Goal: Check status

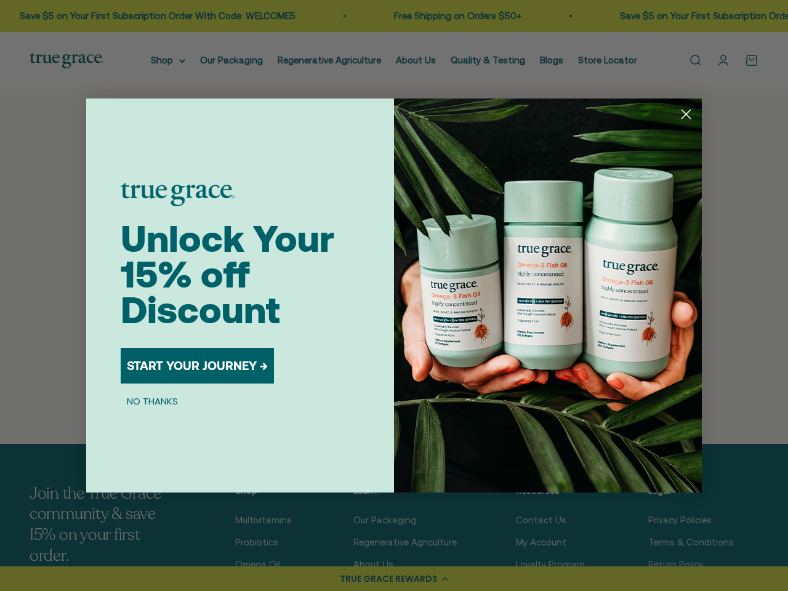
click at [394, 295] on img "POPUP Form" at bounding box center [548, 295] width 308 height 394
click at [686, 114] on icon "Close dialog" at bounding box center [686, 114] width 9 height 9
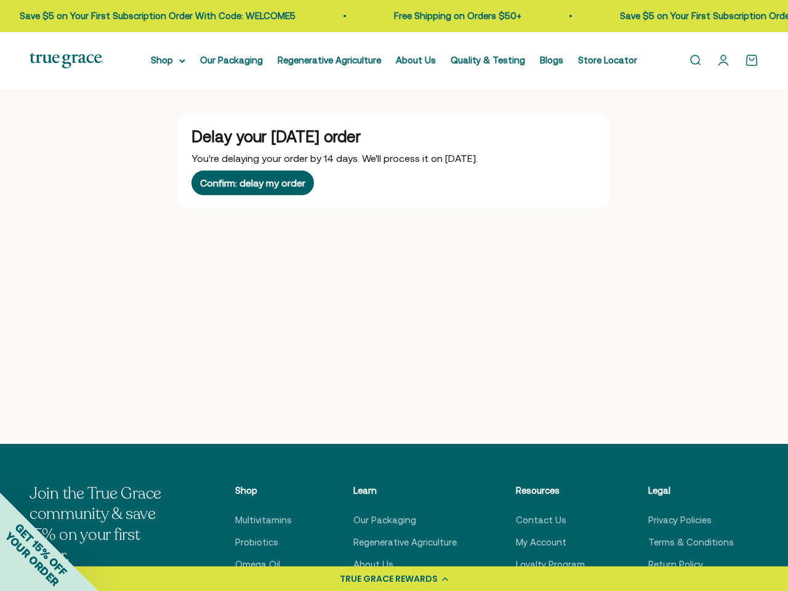
click at [198, 387] on button "START YOUR JOURNEY →" at bounding box center [197, 405] width 153 height 36
